Goal: Task Accomplishment & Management: Manage account settings

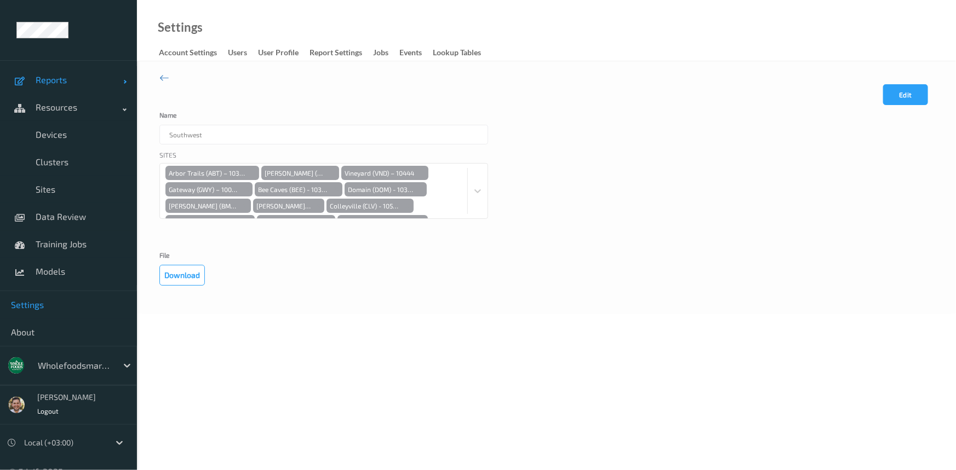
click at [85, 72] on link "Reports" at bounding box center [68, 79] width 137 height 27
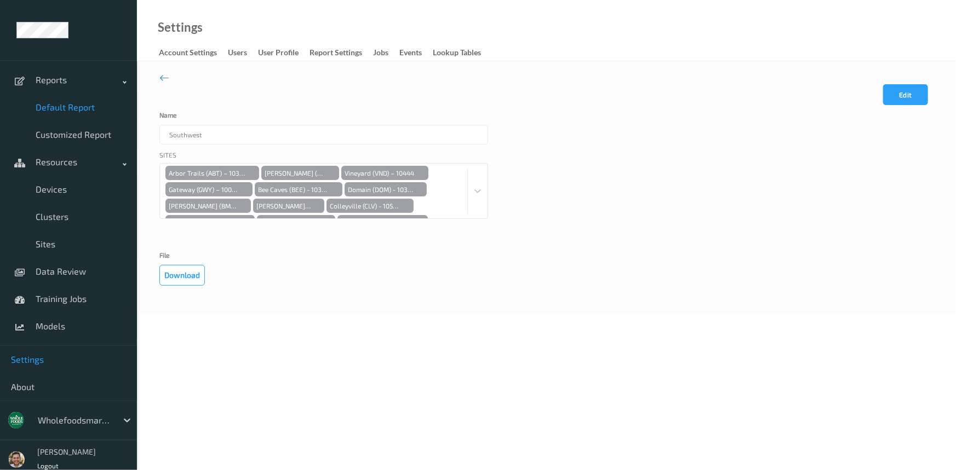
click at [84, 107] on span "Default Report" at bounding box center [81, 107] width 90 height 11
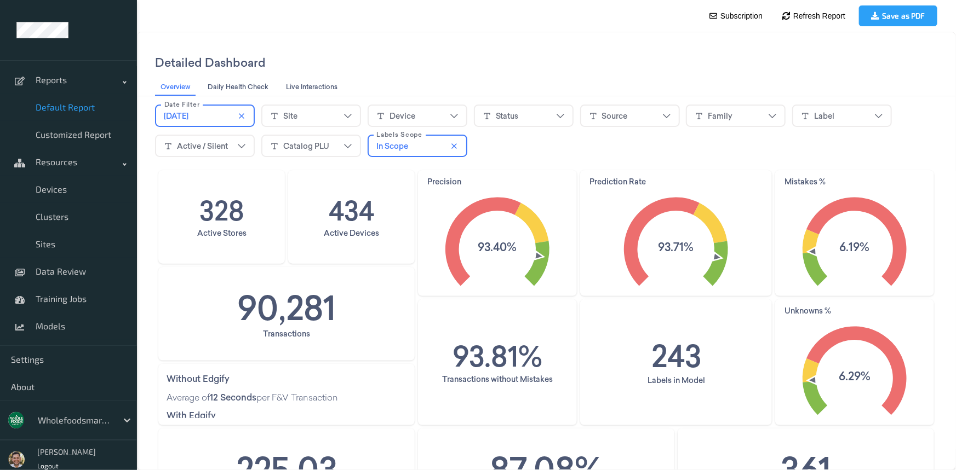
click at [173, 112] on span "[DATE]" at bounding box center [175, 115] width 25 height 11
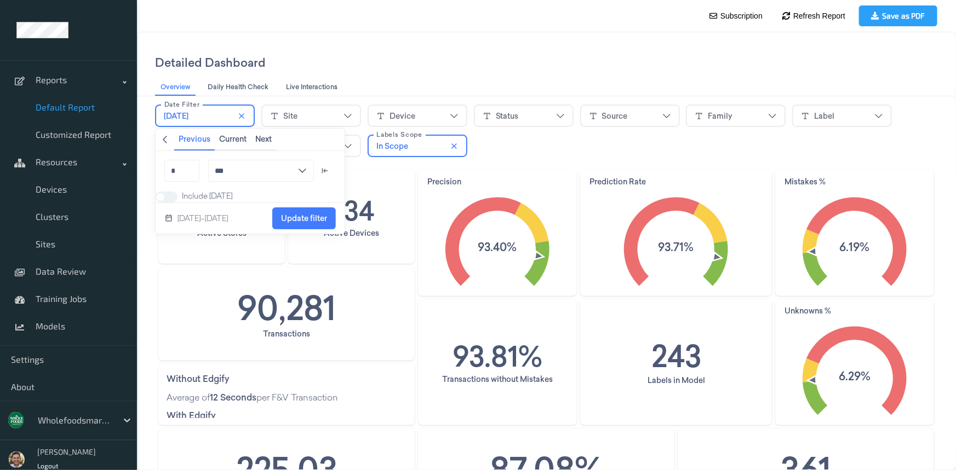
click at [166, 140] on icon "chevronleft icon" at bounding box center [164, 139] width 9 height 9
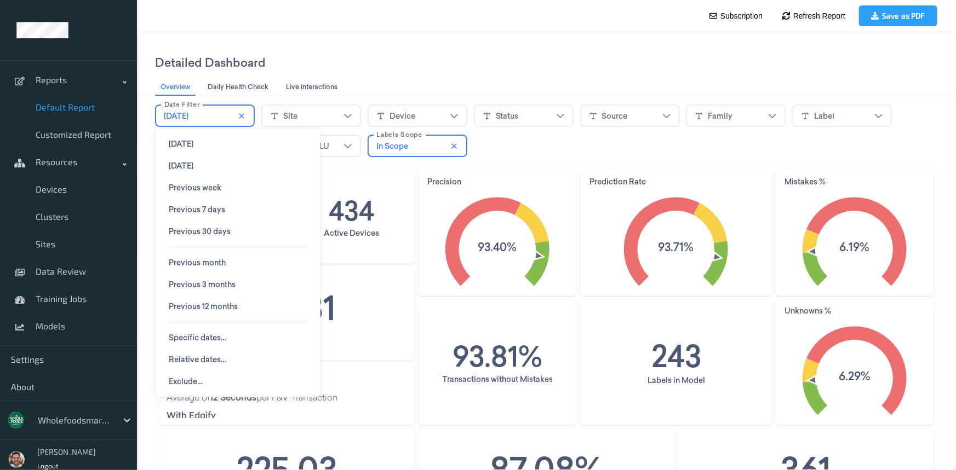
click at [179, 147] on span "Today" at bounding box center [180, 143] width 25 height 9
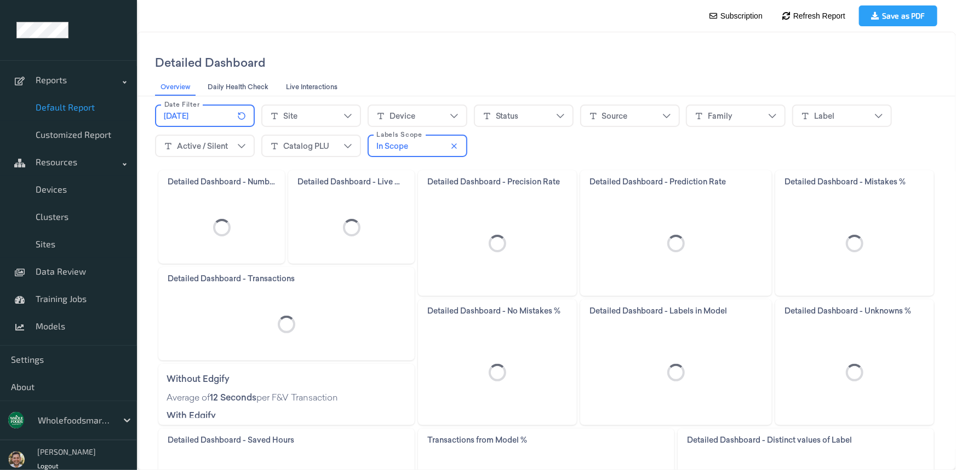
click at [561, 57] on div "Detailed Dashboard" at bounding box center [545, 62] width 782 height 34
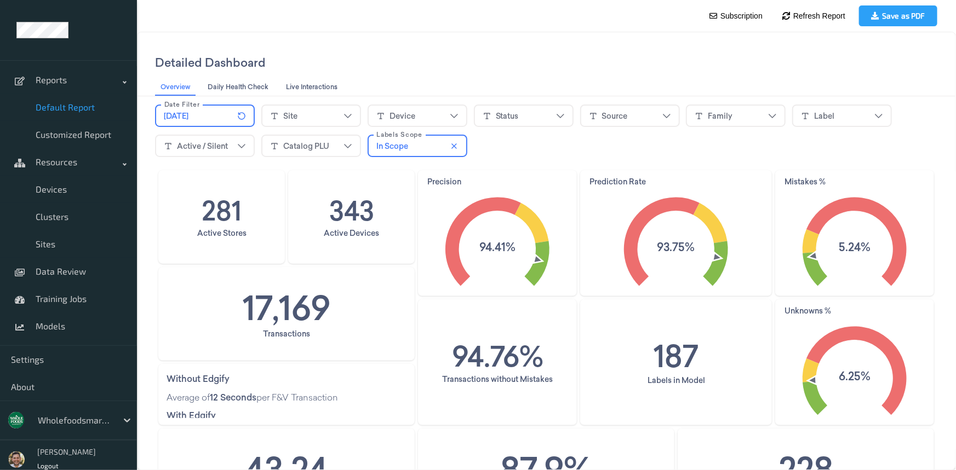
click at [60, 418] on div at bounding box center [75, 420] width 74 height 13
type input "rema"
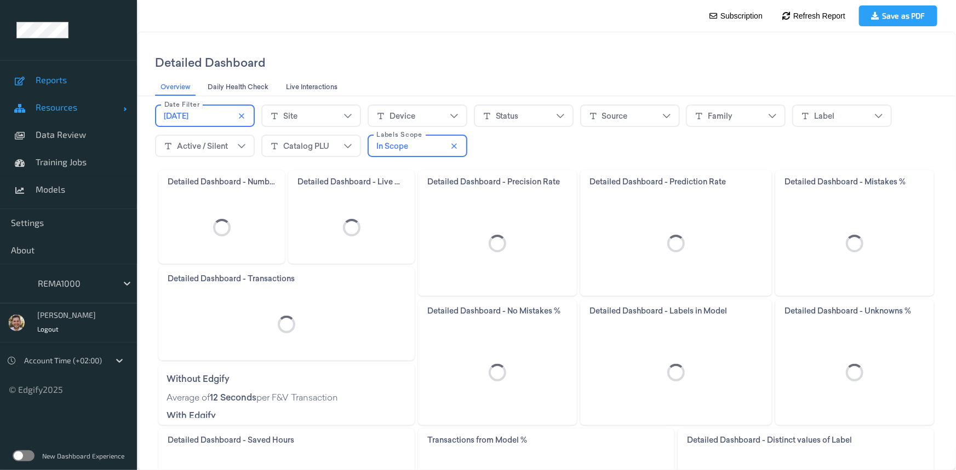
click at [108, 106] on span "Resources" at bounding box center [80, 107] width 88 height 11
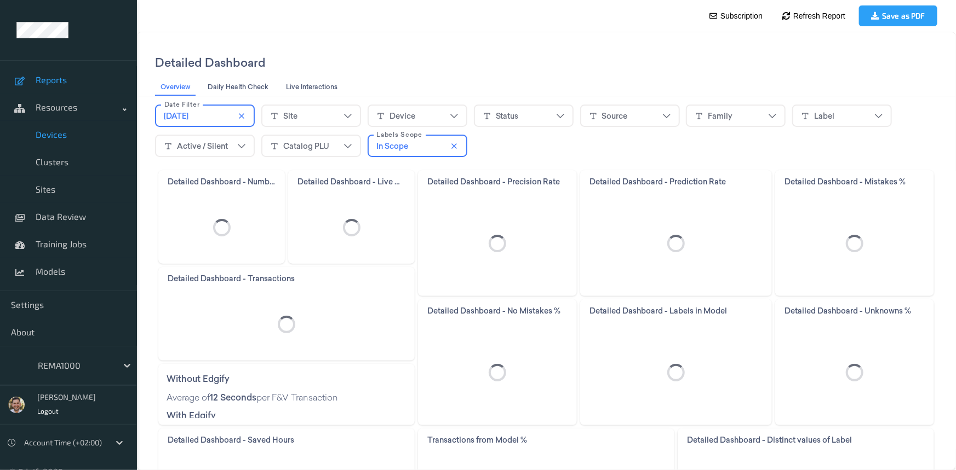
click at [71, 141] on link "Devices" at bounding box center [68, 134] width 137 height 27
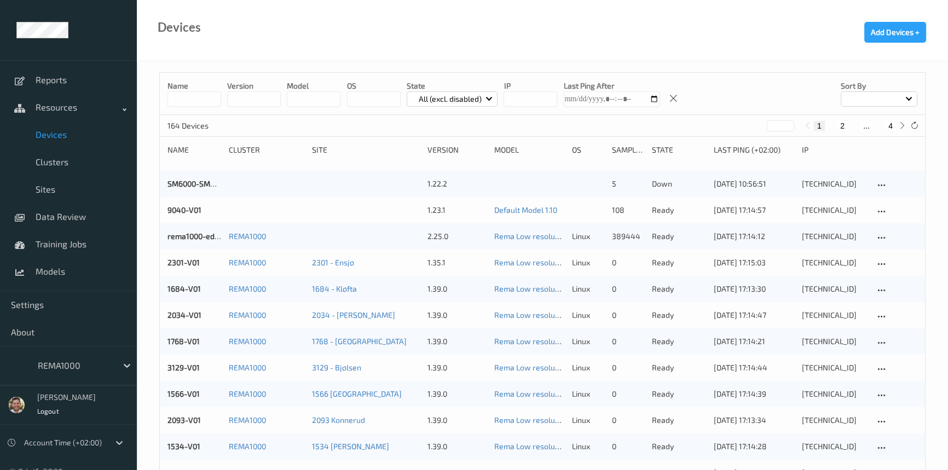
click at [889, 121] on button "4" at bounding box center [890, 126] width 11 height 10
type input "*"
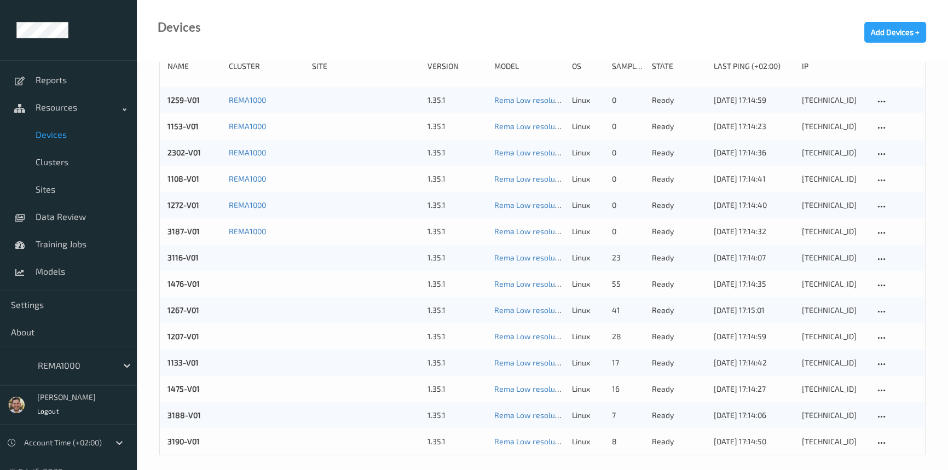
scroll to position [91, 0]
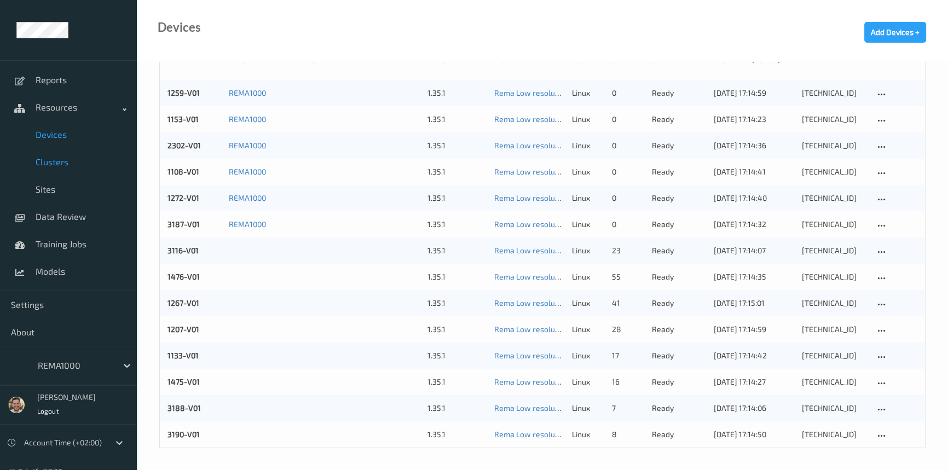
click at [63, 168] on link "Clusters" at bounding box center [68, 161] width 137 height 27
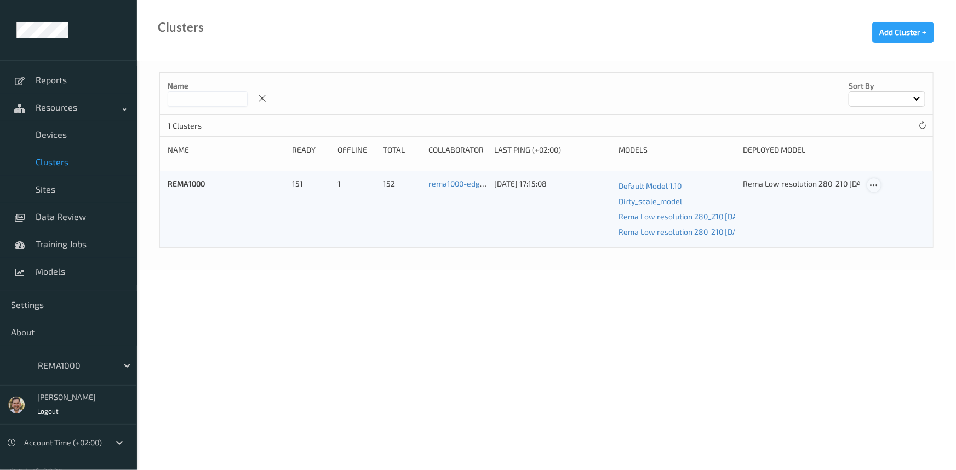
click at [871, 186] on icon at bounding box center [873, 186] width 9 height 10
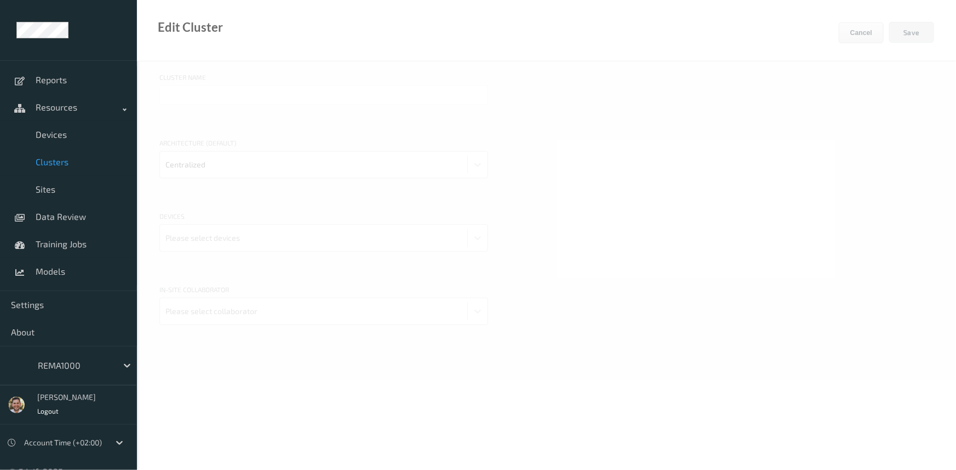
type input "REMA1000"
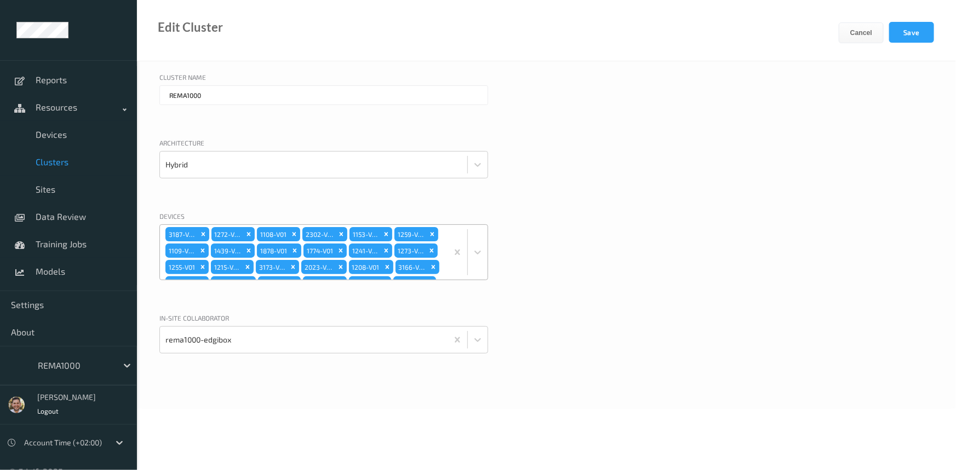
click at [428, 257] on div "3187-V01 1272-V01 1108-V01 2302-V01 1153-V01 1259-V01 1109-V01 1439-V01 1878-V0…" at bounding box center [303, 252] width 287 height 55
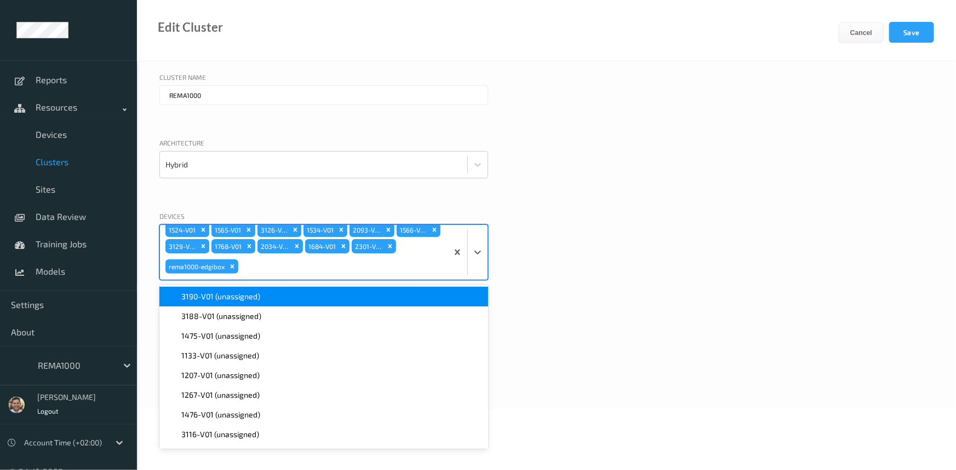
click at [273, 296] on div "3190-V01 (unassigned)" at bounding box center [323, 296] width 315 height 11
click at [271, 296] on div "3188-V01 (unassigned)" at bounding box center [323, 296] width 315 height 11
click at [271, 296] on div "1475-V01 (unassigned)" at bounding box center [323, 296] width 315 height 11
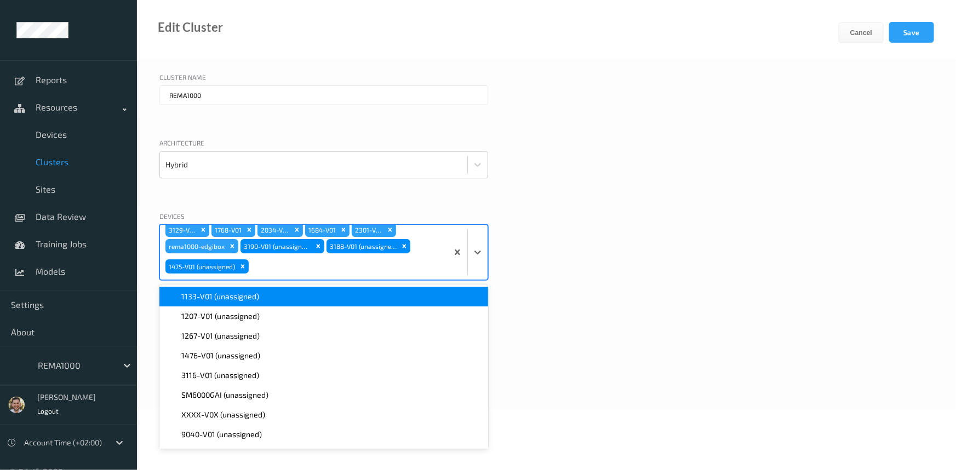
click at [271, 296] on div "1133-V01 (unassigned)" at bounding box center [323, 296] width 315 height 11
click at [271, 296] on div "1207-V01 (unassigned)" at bounding box center [323, 296] width 315 height 11
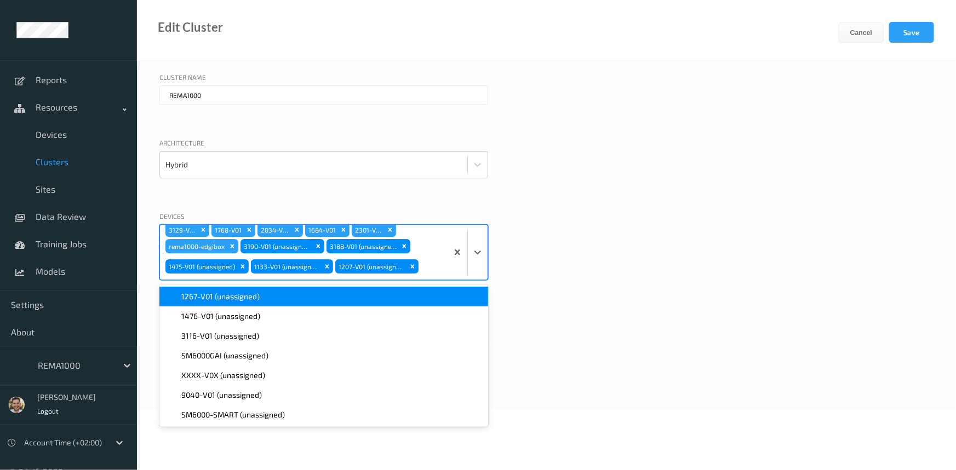
click at [271, 296] on div "1267-V01 (unassigned)" at bounding box center [323, 296] width 315 height 11
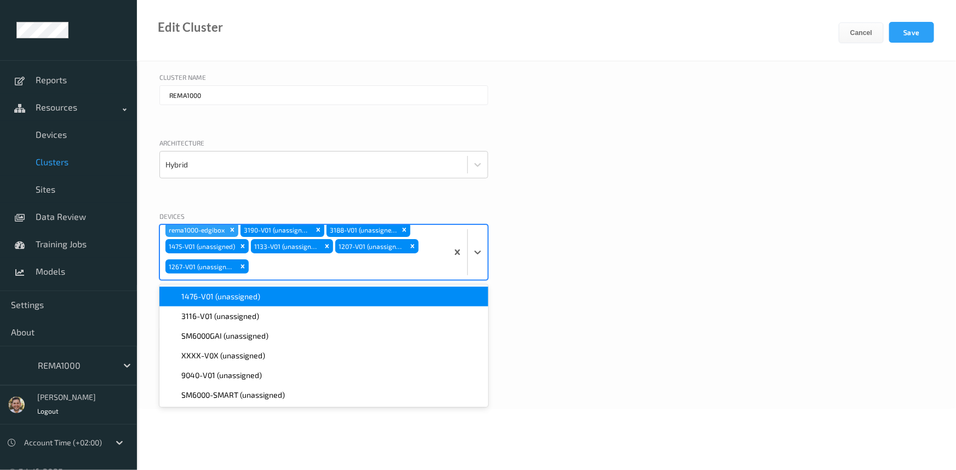
click at [271, 296] on div "1476-V01 (unassigned)" at bounding box center [323, 296] width 315 height 11
click at [271, 296] on div "3116-V01 (unassigned)" at bounding box center [323, 296] width 315 height 11
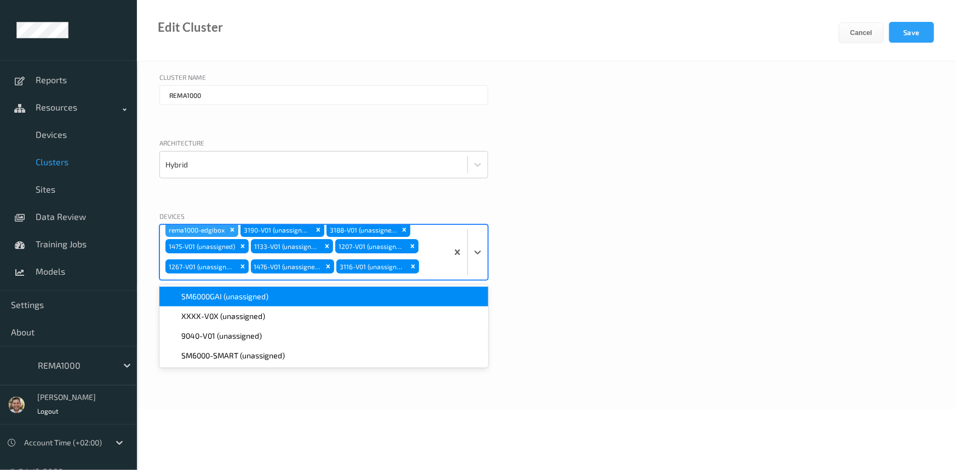
click at [753, 285] on div "Devices option 3116-V01 (unassigned), selected. option SM6000GAI (unassigned) f…" at bounding box center [546, 259] width 774 height 96
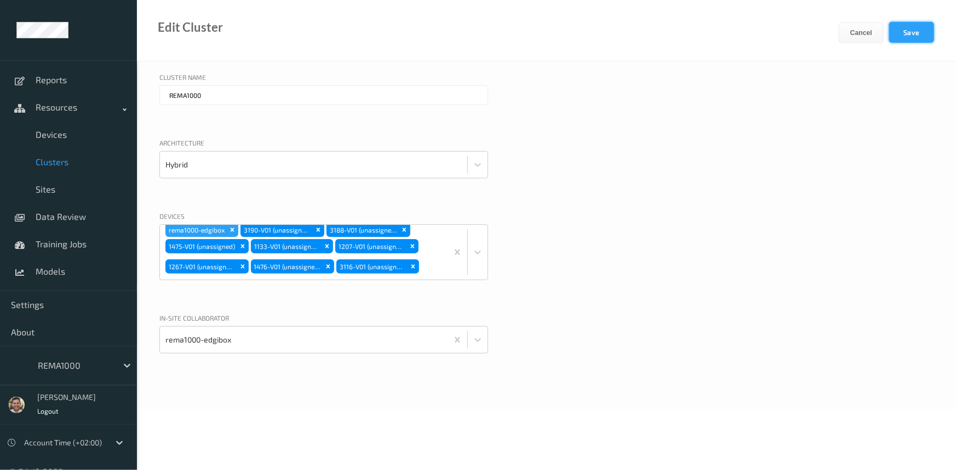
click at [908, 37] on button "Save" at bounding box center [911, 32] width 45 height 21
